Goal: Task Accomplishment & Management: Use online tool/utility

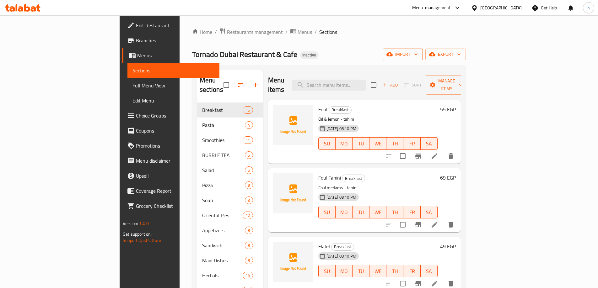
click at [418, 55] on span "import" at bounding box center [403, 55] width 30 height 8
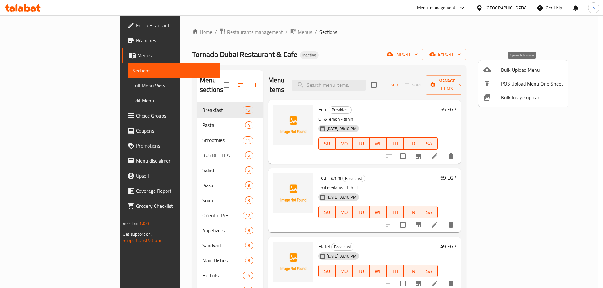
click at [503, 67] on span "Bulk Upload Menu" at bounding box center [532, 70] width 62 height 8
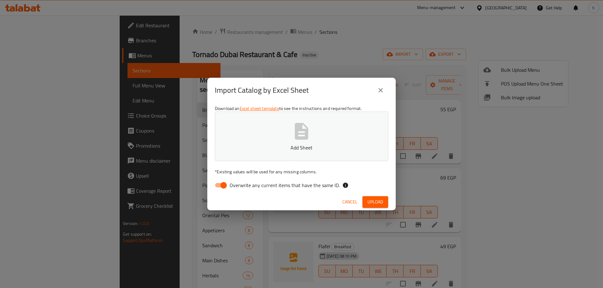
click at [225, 183] on input "Overwrite any current items that have the same ID." at bounding box center [224, 186] width 36 height 12
checkbox input "false"
click at [277, 138] on button "Add Sheet" at bounding box center [301, 137] width 173 height 50
click at [372, 202] on span "Upload" at bounding box center [375, 202] width 16 height 8
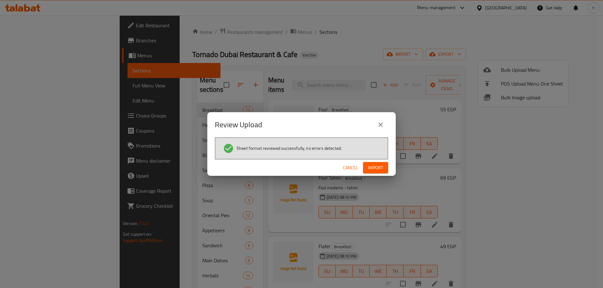
click at [378, 169] on span "Import" at bounding box center [375, 168] width 15 height 8
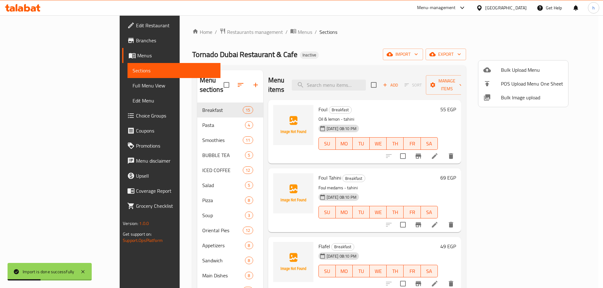
click at [332, 46] on div at bounding box center [301, 144] width 603 height 288
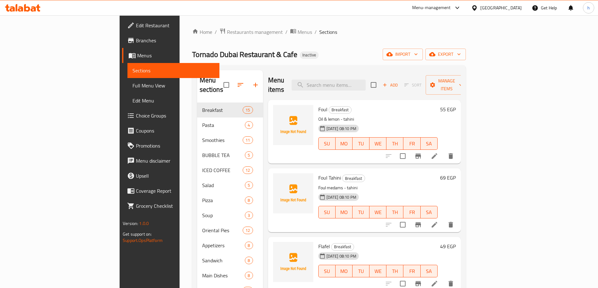
click at [339, 36] on ol "Home / Restaurants management / Menus / Sections" at bounding box center [329, 32] width 274 height 8
click at [418, 56] on span "import" at bounding box center [403, 55] width 30 height 8
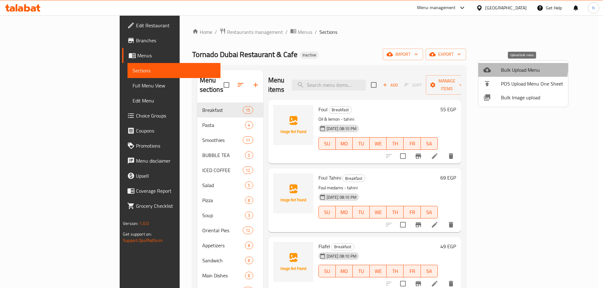
click at [503, 67] on span "Bulk Upload Menu" at bounding box center [532, 70] width 62 height 8
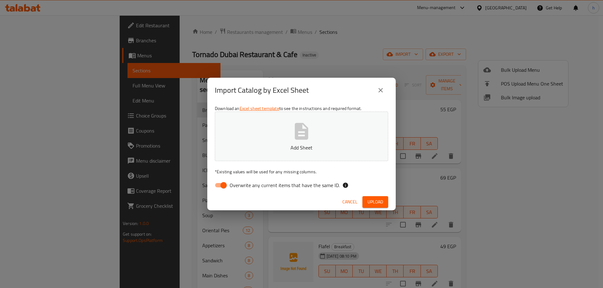
click at [228, 180] on input "Overwrite any current items that have the same ID." at bounding box center [224, 186] width 36 height 12
checkbox input "false"
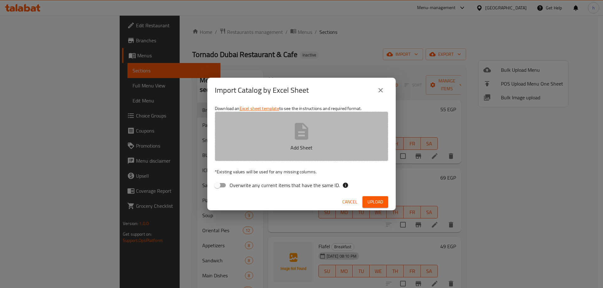
click at [294, 134] on icon "button" at bounding box center [301, 131] width 20 height 20
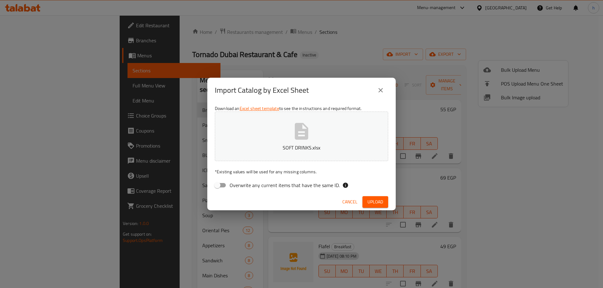
click at [378, 202] on span "Upload" at bounding box center [375, 202] width 16 height 8
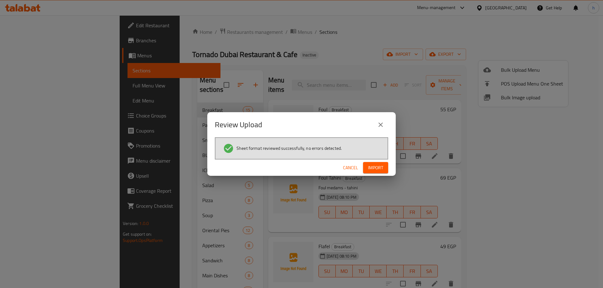
click at [381, 171] on span "Import" at bounding box center [375, 168] width 15 height 8
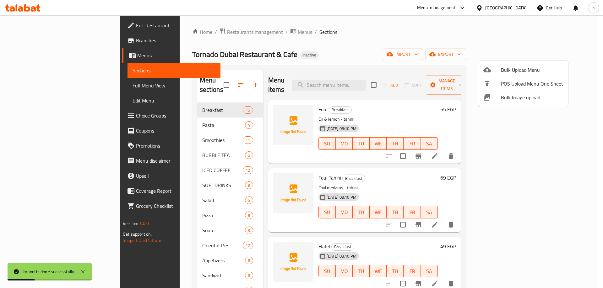
click at [391, 42] on div at bounding box center [301, 144] width 603 height 288
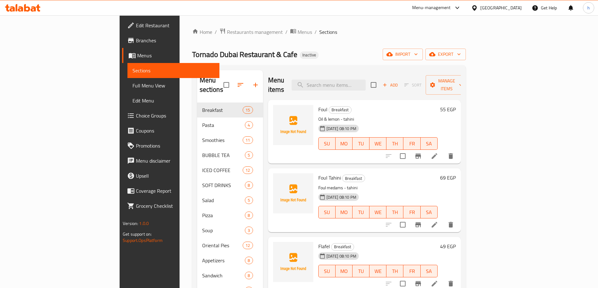
click at [360, 37] on div "Home / Restaurants management / Menus / Sections Tornado Dubai Restaurant & Caf…" at bounding box center [329, 220] width 274 height 384
click at [418, 58] on span "import" at bounding box center [403, 55] width 30 height 8
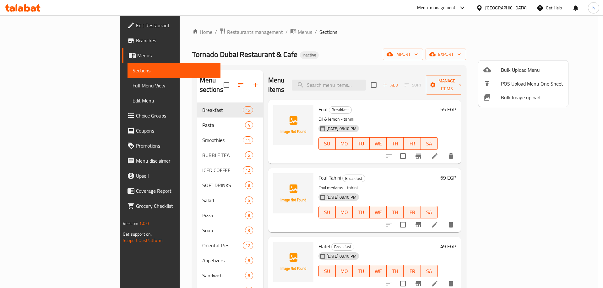
click at [505, 71] on span "Bulk Upload Menu" at bounding box center [532, 70] width 62 height 8
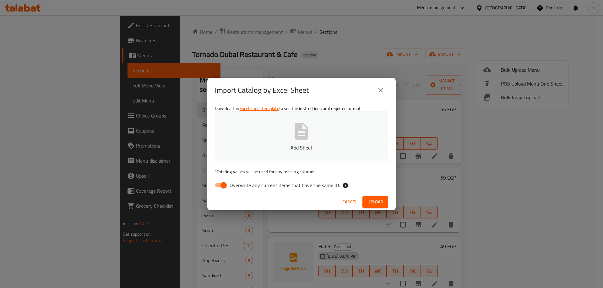
click at [224, 184] on input "Overwrite any current items that have the same ID." at bounding box center [224, 186] width 36 height 12
checkbox input "false"
click at [276, 147] on p "Add Sheet" at bounding box center [301, 148] width 154 height 8
click at [373, 202] on span "Upload" at bounding box center [375, 202] width 16 height 8
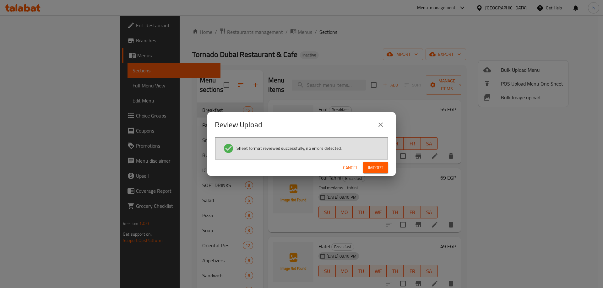
click at [379, 168] on span "Import" at bounding box center [375, 168] width 15 height 8
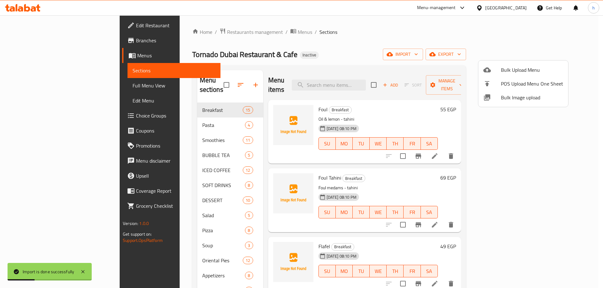
click at [360, 45] on div at bounding box center [301, 144] width 603 height 288
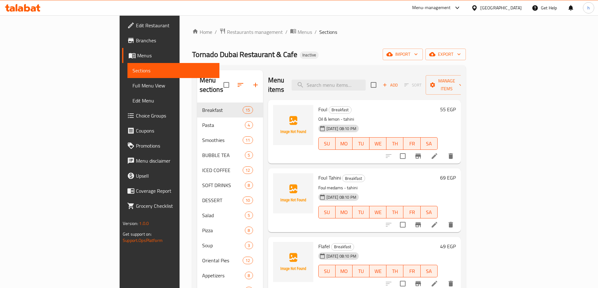
click at [423, 42] on div "Home / Restaurants management / Menus / Sections Tornado Dubai Restaurant & Caf…" at bounding box center [329, 227] width 274 height 399
click at [461, 51] on span "export" at bounding box center [445, 55] width 30 height 8
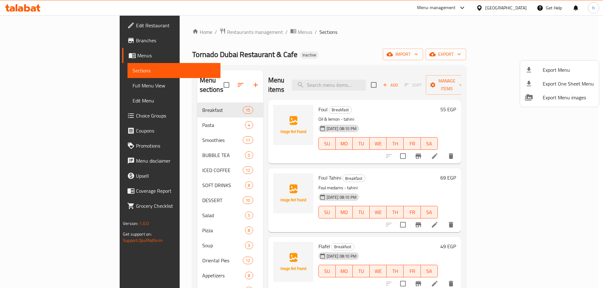
click at [535, 73] on div at bounding box center [534, 70] width 18 height 8
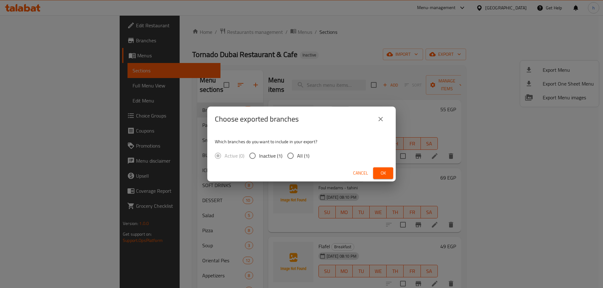
click at [293, 156] on input "All (1)" at bounding box center [290, 155] width 13 height 13
radio input "true"
click at [304, 45] on div "Choose exported branches Which branches do you want to include in your export? …" at bounding box center [301, 144] width 603 height 288
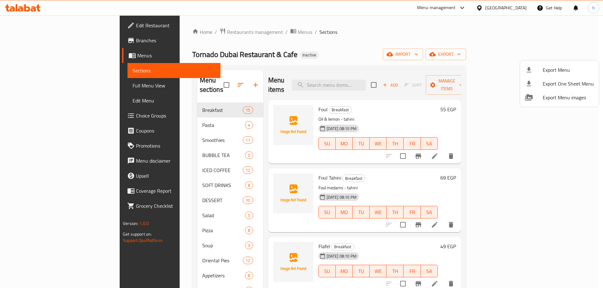
click at [446, 37] on div at bounding box center [301, 144] width 603 height 288
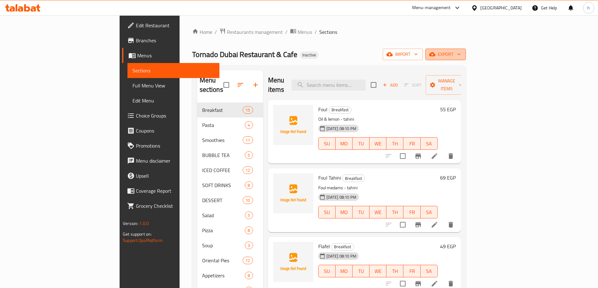
click at [461, 53] on span "export" at bounding box center [445, 55] width 30 height 8
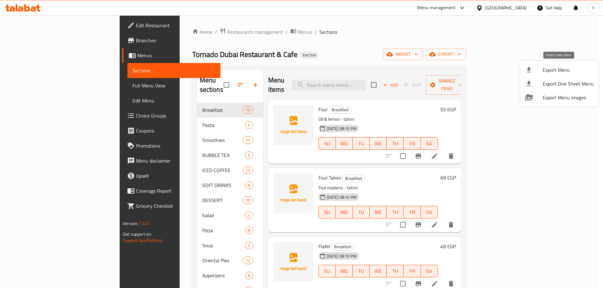
click at [562, 70] on span "Export Menu" at bounding box center [567, 70] width 51 height 8
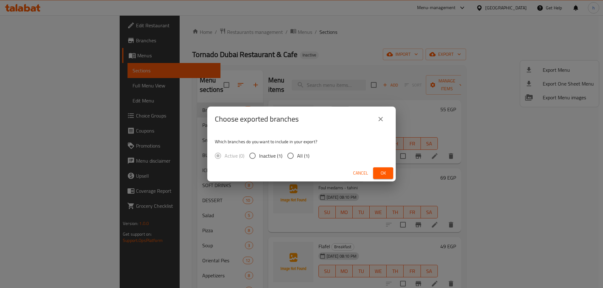
click at [291, 154] on input "All (1)" at bounding box center [290, 155] width 13 height 13
radio input "true"
click at [382, 173] on span "Ok" at bounding box center [383, 173] width 10 height 8
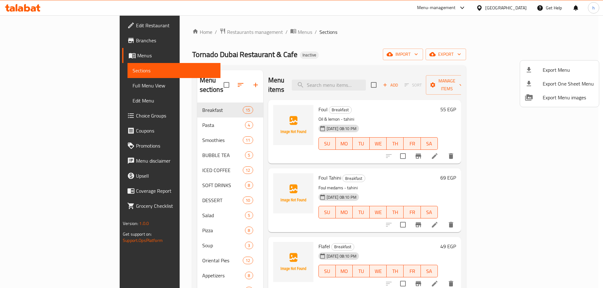
click at [27, 10] on div at bounding box center [301, 144] width 603 height 288
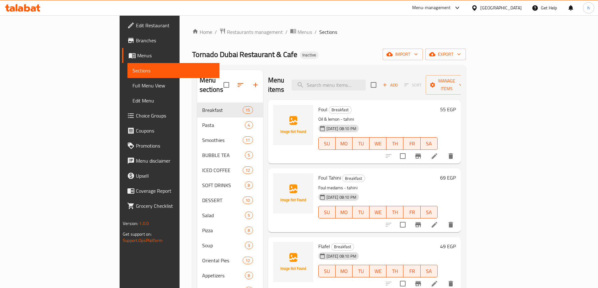
click at [30, 8] on icon at bounding box center [22, 8] width 35 height 8
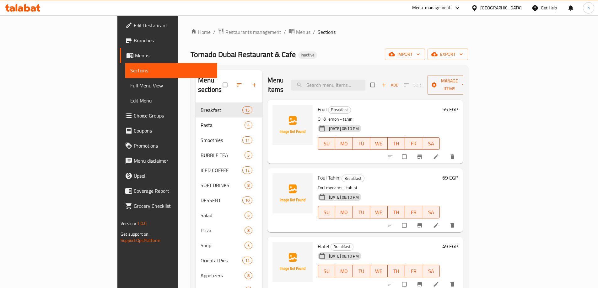
click at [130, 84] on span "Full Menu View" at bounding box center [171, 86] width 82 height 8
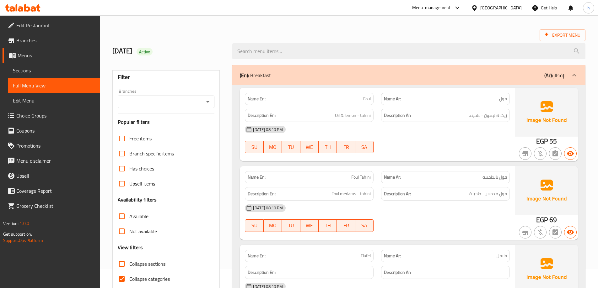
scroll to position [63, 0]
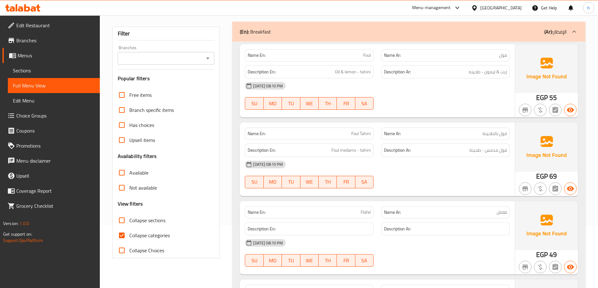
click at [124, 236] on input "Collapse categories" at bounding box center [121, 235] width 15 height 15
checkbox input "false"
click at [120, 220] on input "Collapse sections" at bounding box center [121, 220] width 15 height 15
checkbox input "true"
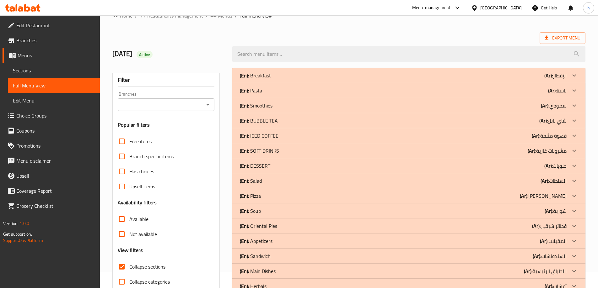
scroll to position [31, 0]
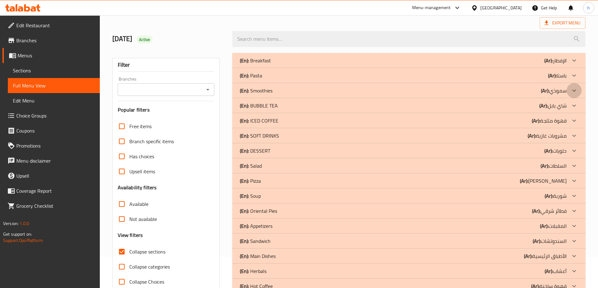
click at [576, 90] on icon at bounding box center [574, 90] width 4 height 2
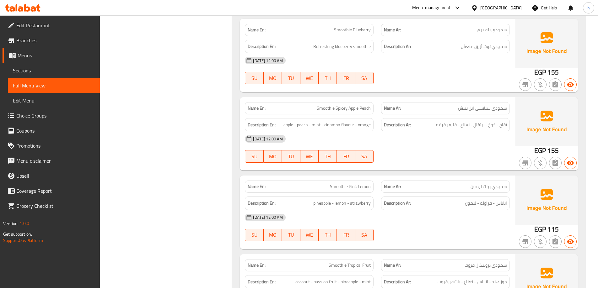
scroll to position [1014, 0]
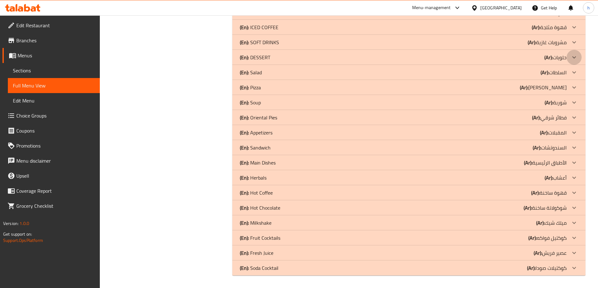
click at [575, 56] on icon at bounding box center [574, 58] width 8 height 8
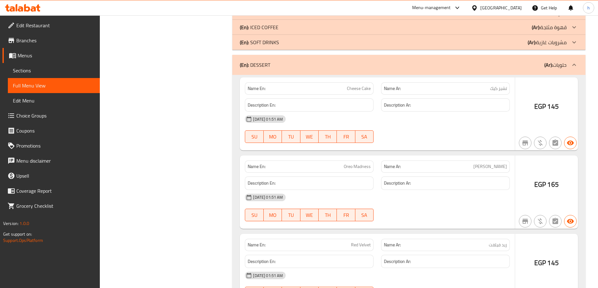
click at [573, 40] on icon at bounding box center [574, 43] width 8 height 8
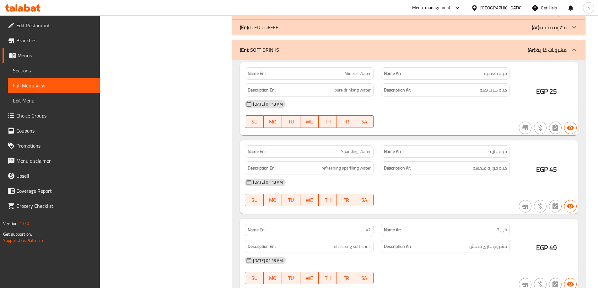
click at [574, 25] on icon at bounding box center [574, 28] width 8 height 8
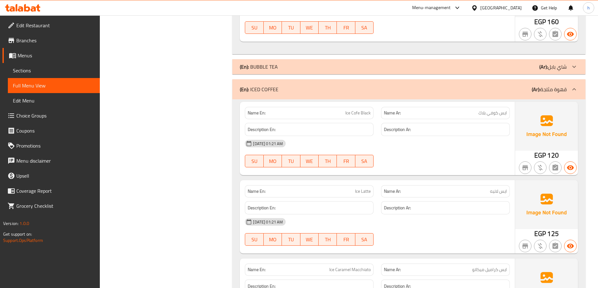
scroll to position [920, 0]
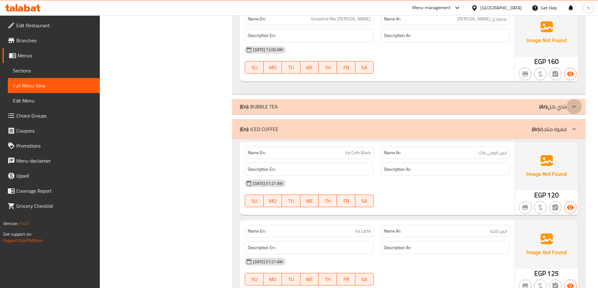
click at [571, 106] on icon at bounding box center [574, 107] width 8 height 8
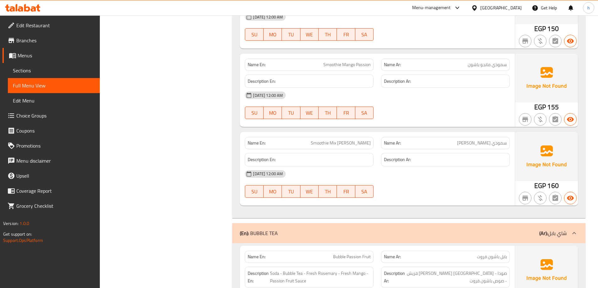
scroll to position [785, 0]
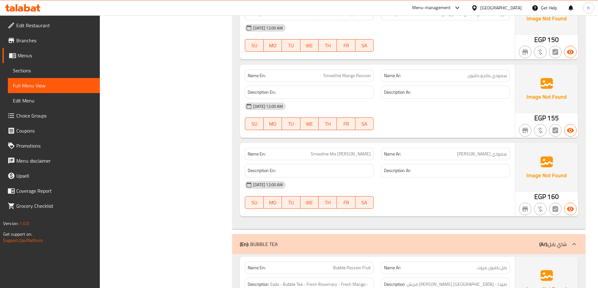
click at [490, 76] on span "سموذي مانجو باشون" at bounding box center [487, 76] width 39 height 7
click at [488, 77] on span "سموذي مانجو باشون" at bounding box center [487, 76] width 39 height 7
click at [476, 78] on span "سموذي مانجو باشون" at bounding box center [487, 76] width 39 height 7
drag, startPoint x: 476, startPoint y: 78, endPoint x: 483, endPoint y: 79, distance: 7.5
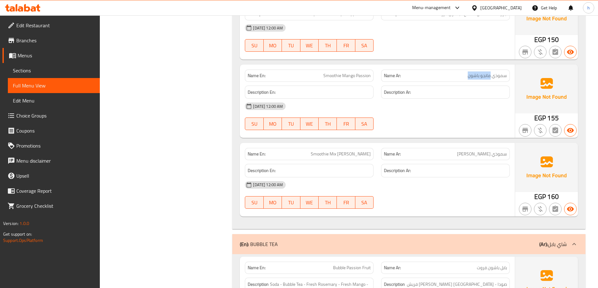
click at [483, 79] on span "سموذي مانجو باشون" at bounding box center [487, 76] width 39 height 7
copy span "مانجو باشون"
click at [471, 155] on span "سموذي [PERSON_NAME]" at bounding box center [482, 154] width 50 height 7
drag, startPoint x: 471, startPoint y: 155, endPoint x: 486, endPoint y: 155, distance: 14.4
click at [486, 155] on span "سموذي [PERSON_NAME]" at bounding box center [482, 154] width 50 height 7
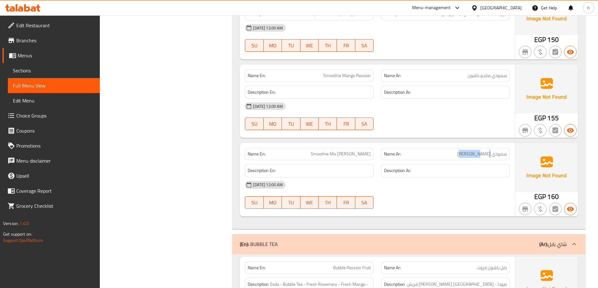
copy span "[PERSON_NAME]"
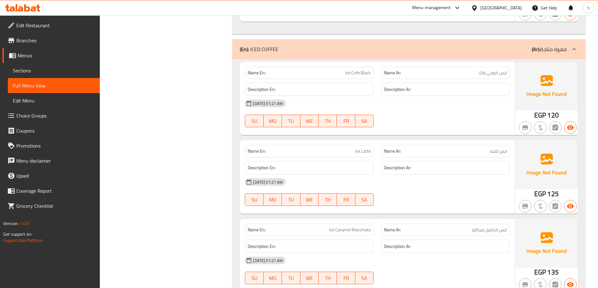
scroll to position [1475, 0]
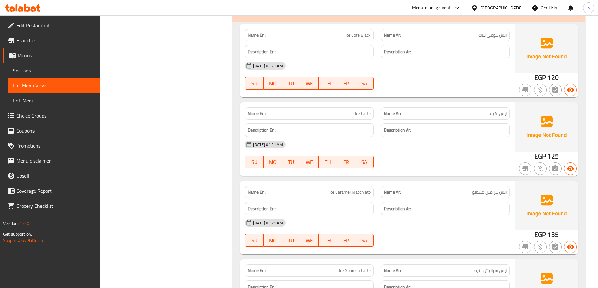
click at [438, 89] on div at bounding box center [445, 90] width 136 height 8
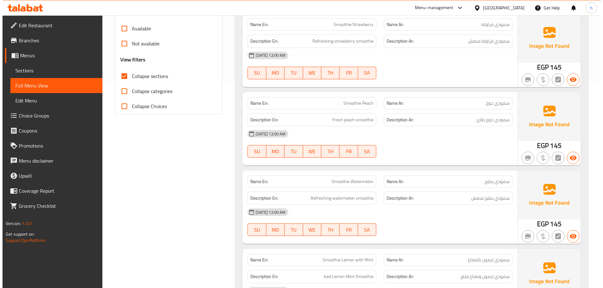
scroll to position [0, 0]
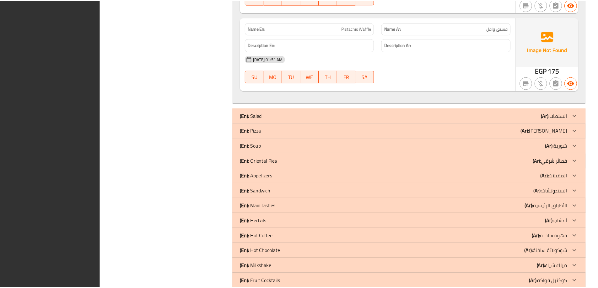
scroll to position [3874, 0]
